Goal: Information Seeking & Learning: Learn about a topic

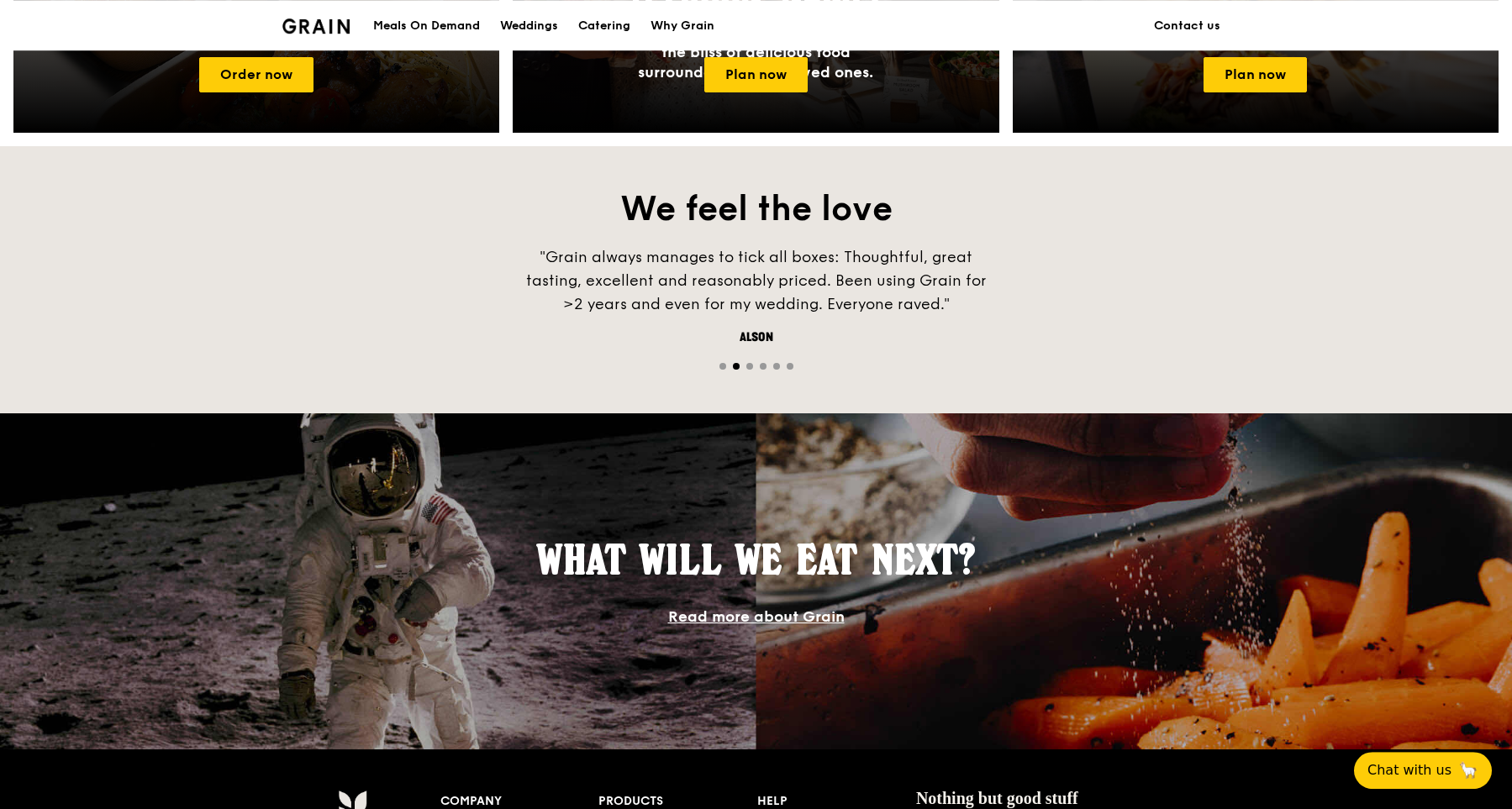
scroll to position [1275, 0]
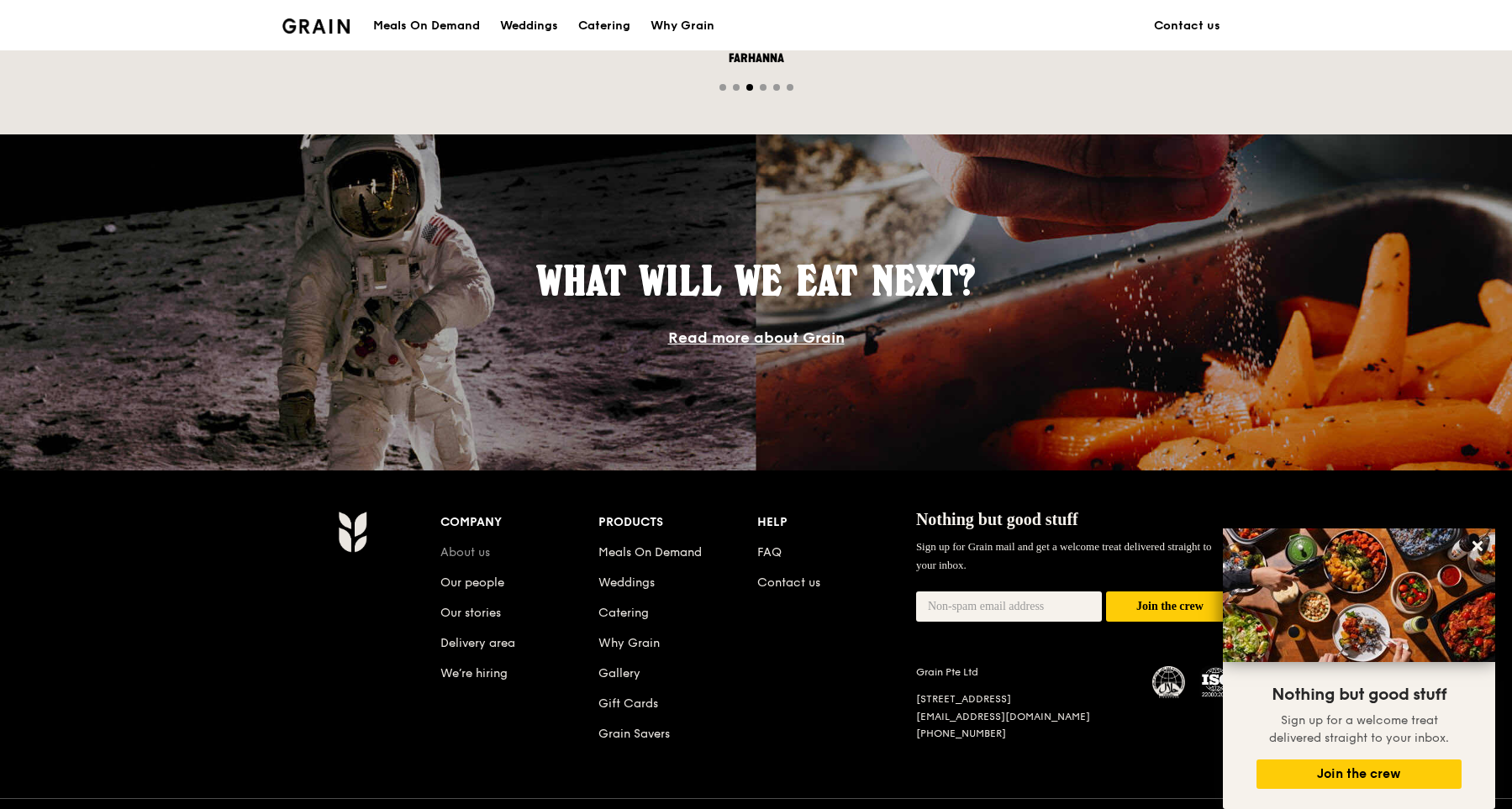
click at [478, 553] on link "About us" at bounding box center [465, 552] width 50 height 14
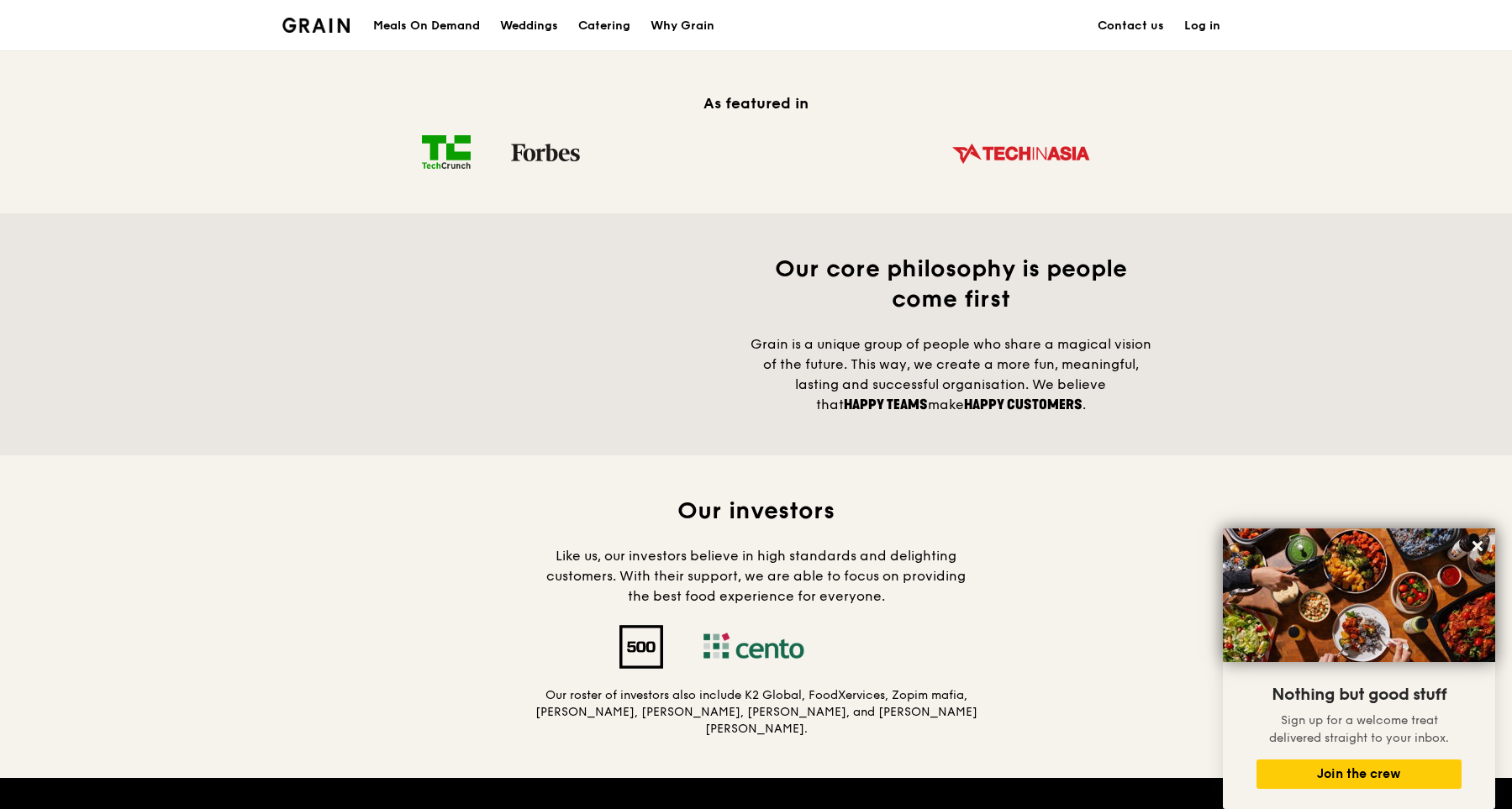
scroll to position [1560, 0]
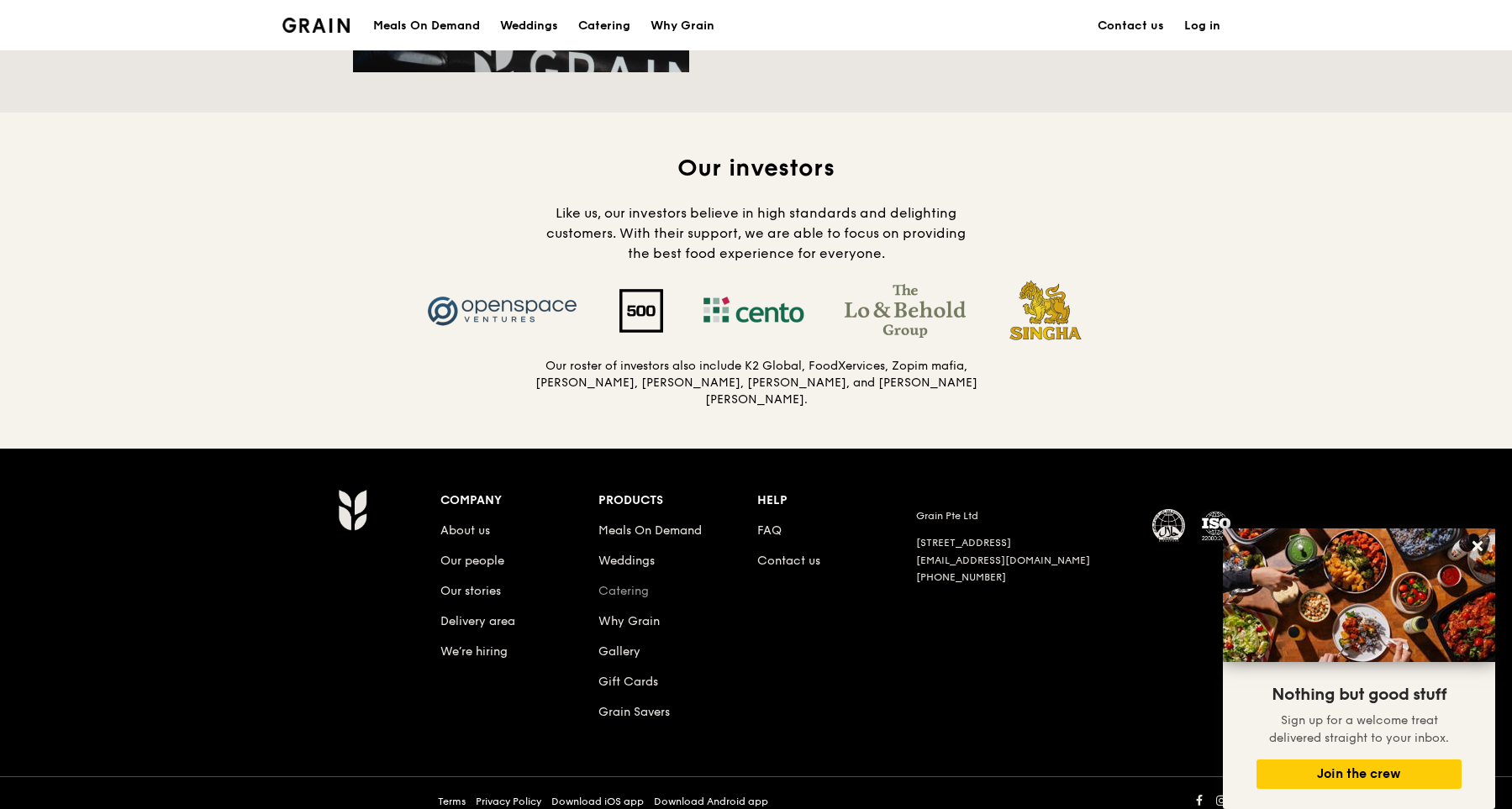
click at [616, 584] on link "Catering" at bounding box center [624, 591] width 51 height 14
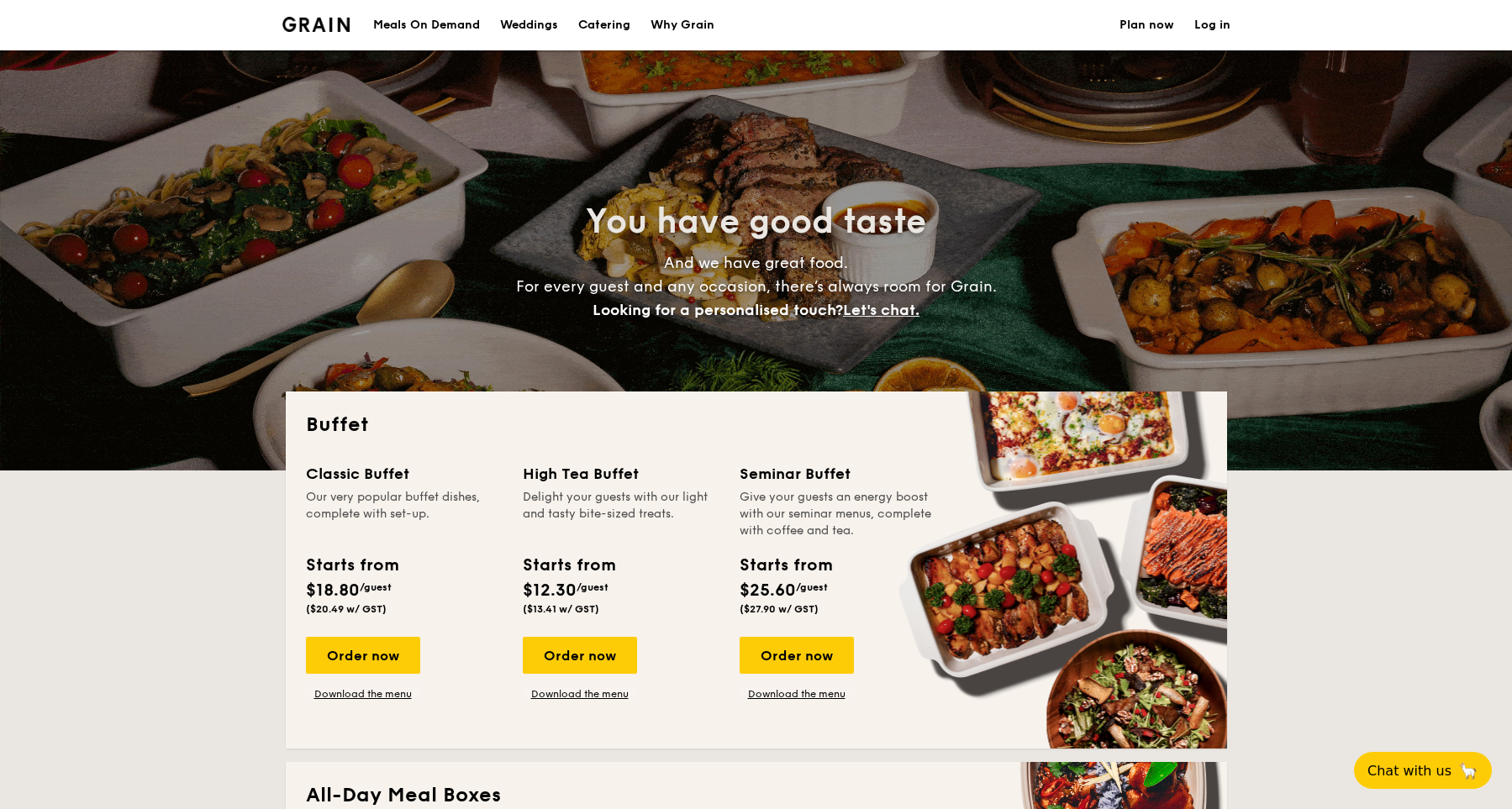
select select
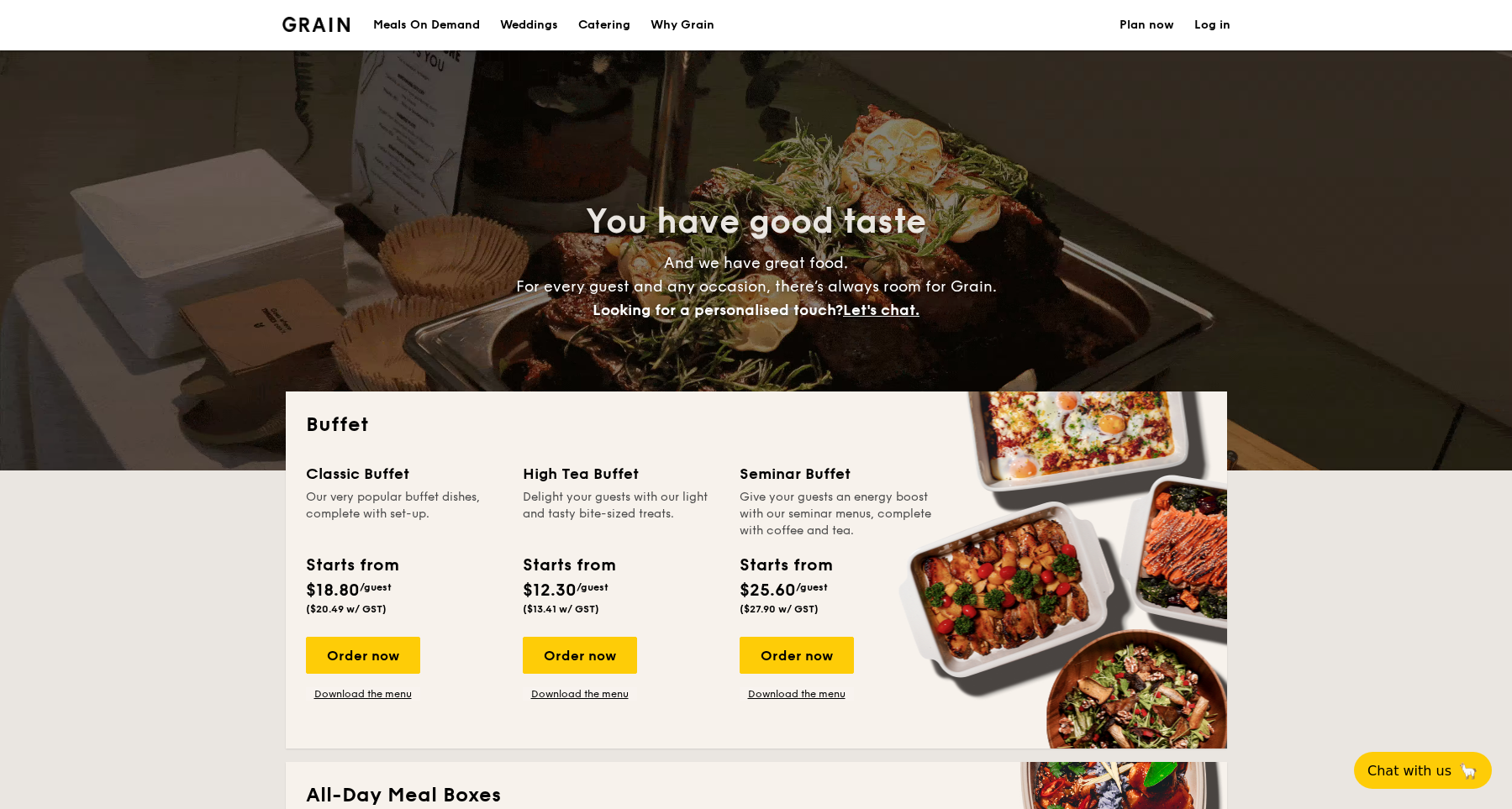
click at [682, 29] on div "Why Grain" at bounding box center [682, 25] width 63 height 51
